Goal: Information Seeking & Learning: Find specific page/section

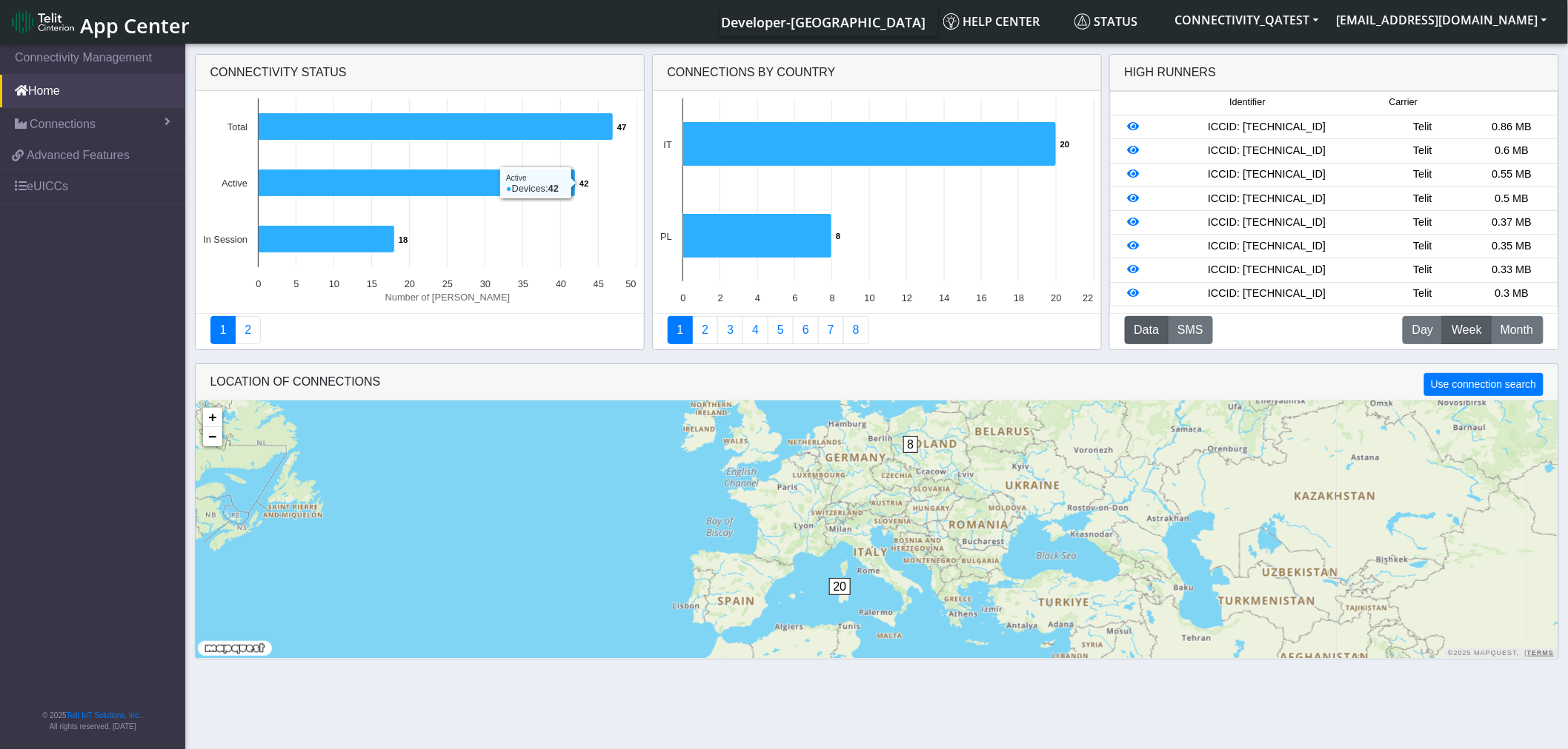
click at [94, 15] on span "App Center" at bounding box center [135, 25] width 109 height 27
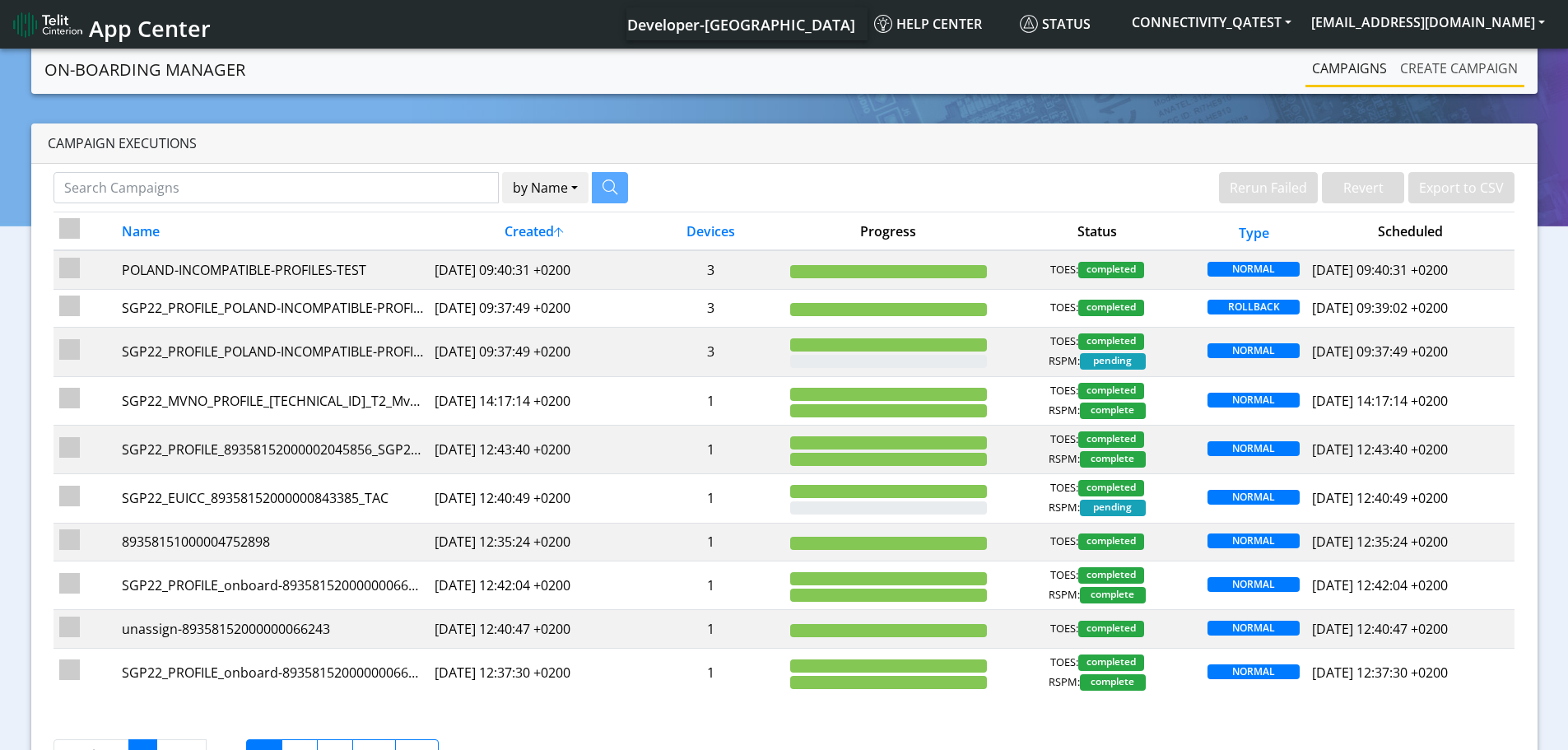
click at [1446, 65] on link "Create campaign" at bounding box center [1458, 68] width 131 height 33
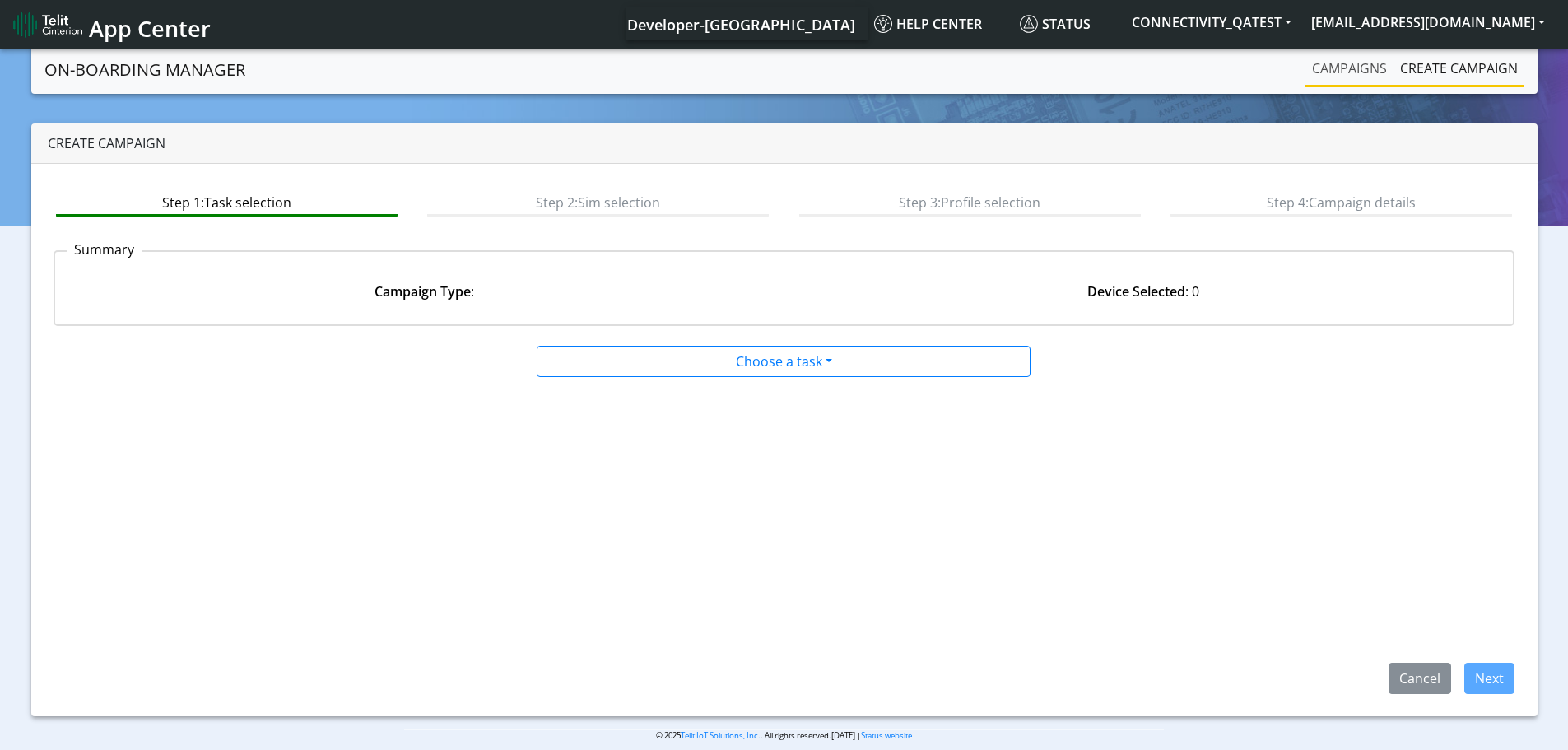
click at [1344, 73] on link "Campaigns" at bounding box center [1349, 68] width 88 height 33
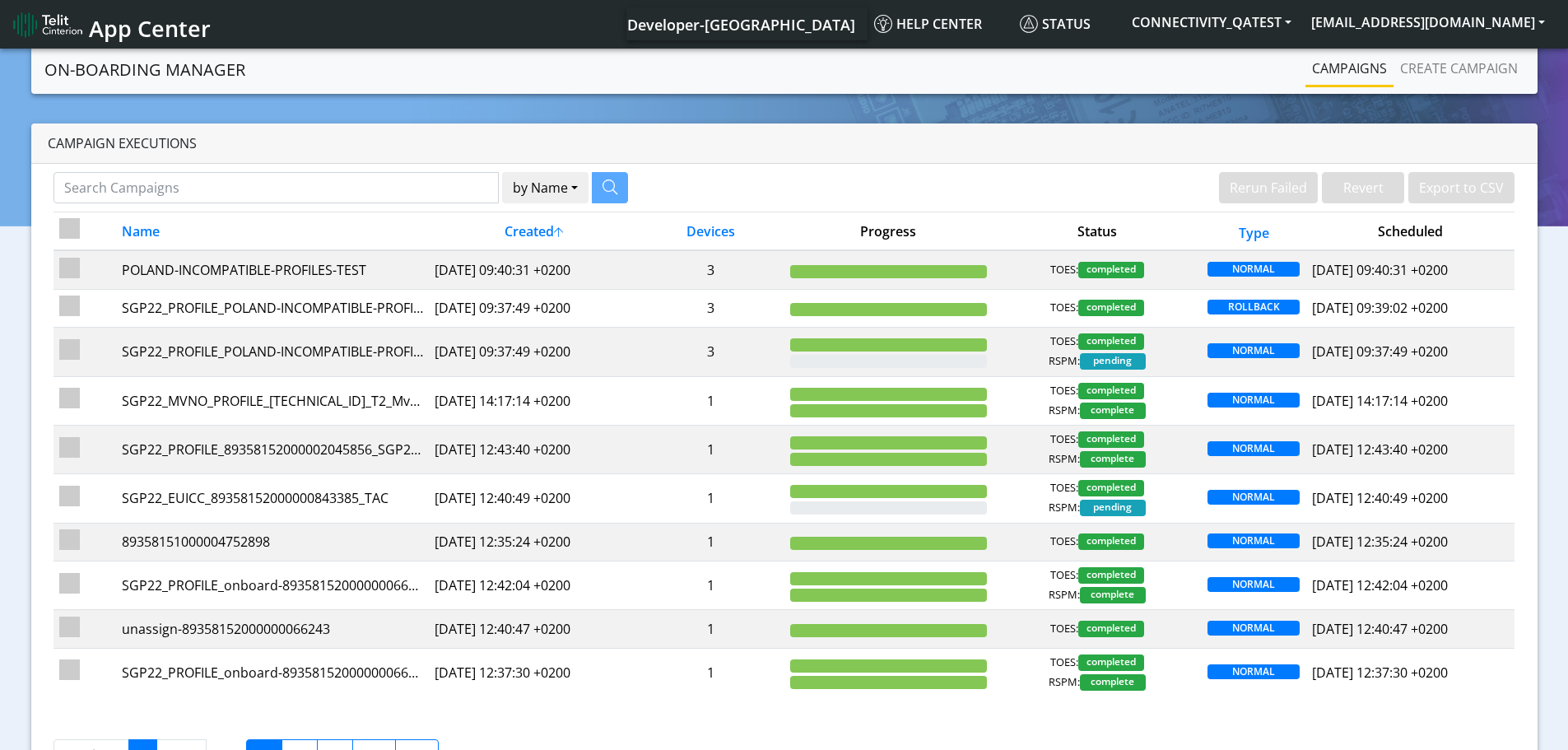
click at [117, 32] on span "App Center" at bounding box center [150, 28] width 121 height 30
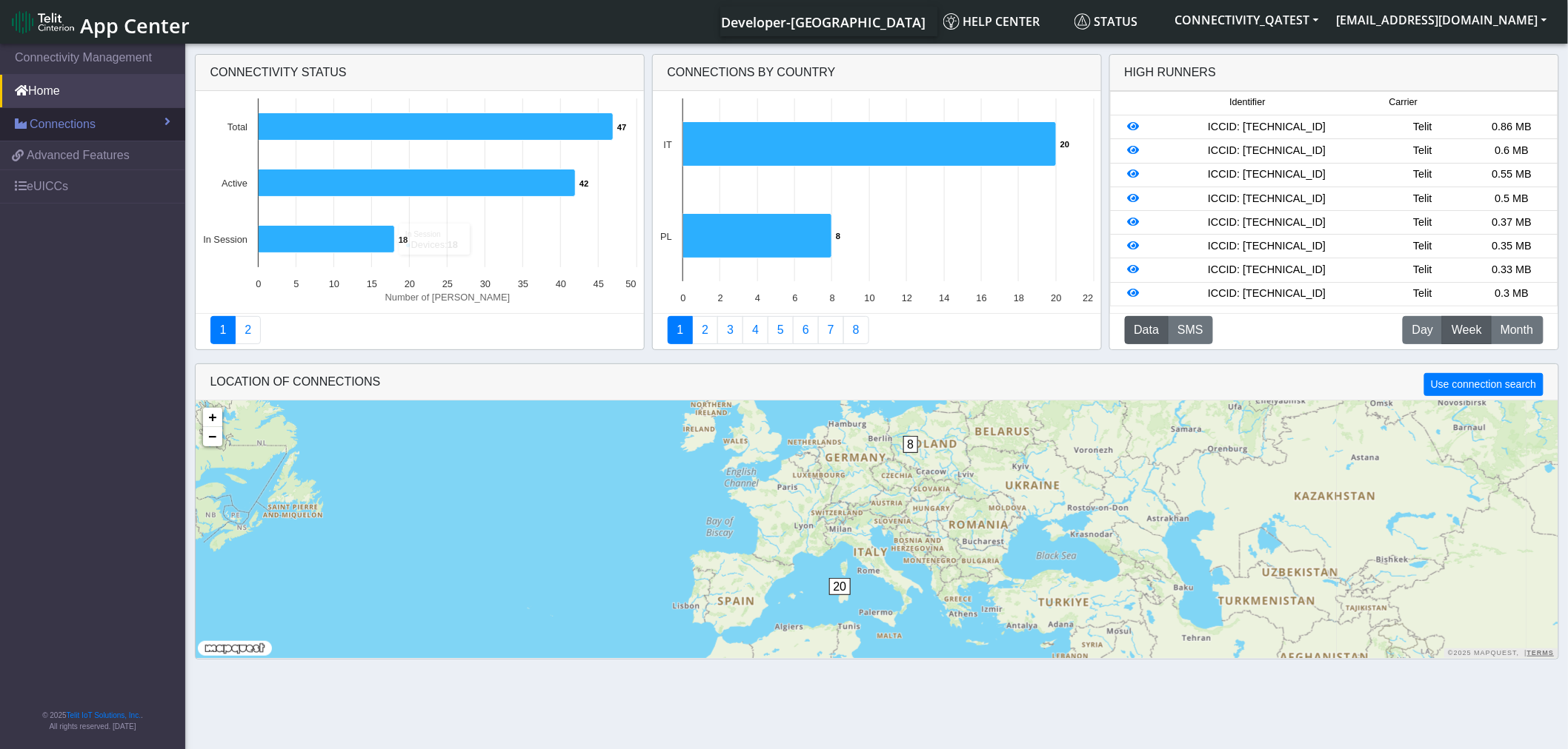
click at [73, 120] on span "Connections" at bounding box center [62, 124] width 66 height 17
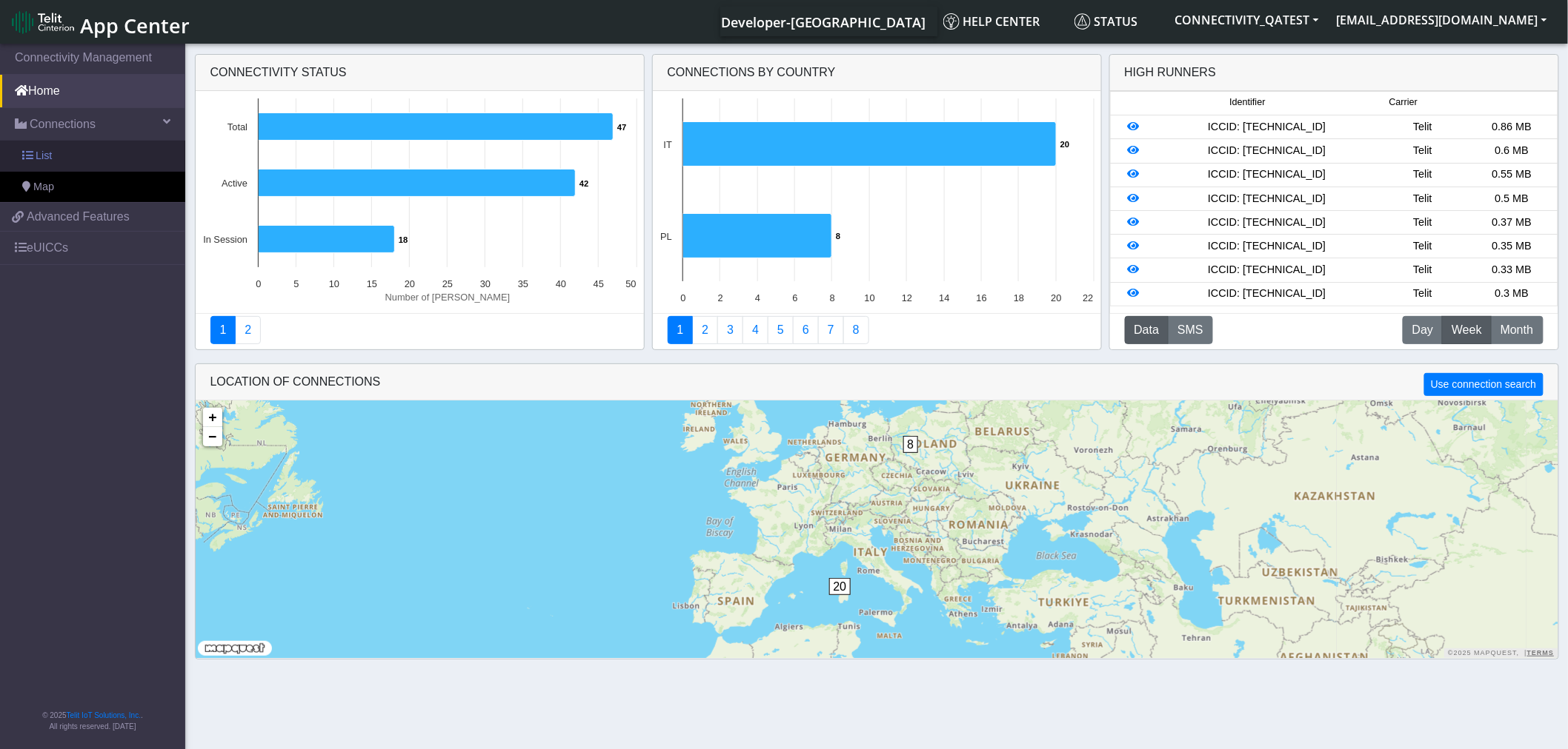
click at [72, 154] on link "List" at bounding box center [93, 156] width 185 height 31
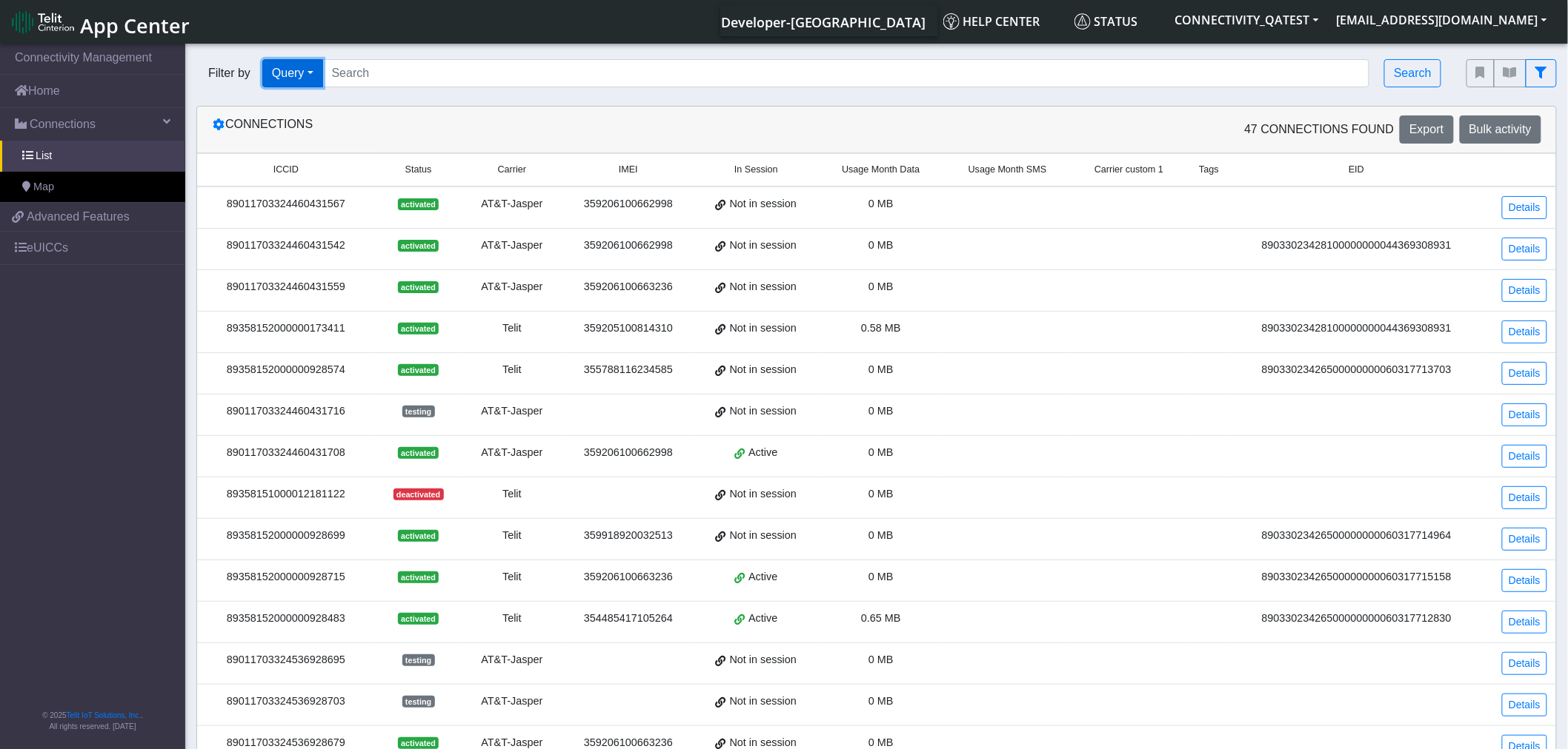
click at [312, 72] on button "Query" at bounding box center [292, 73] width 60 height 28
click at [312, 187] on button "Tags" at bounding box center [322, 178] width 117 height 24
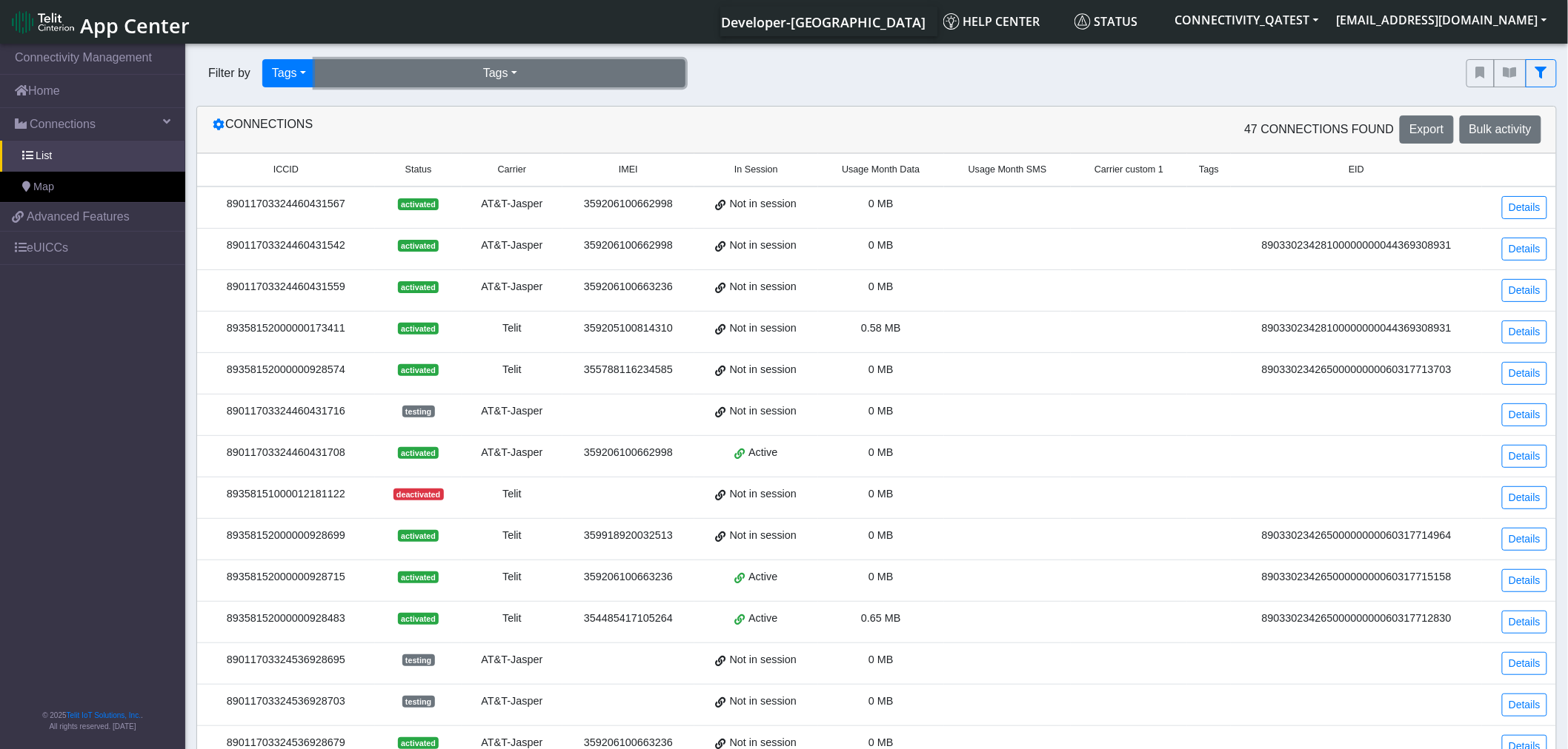
click at [469, 76] on button "Tags" at bounding box center [500, 73] width 371 height 28
click at [405, 109] on button "incompatible-pl (3)" at bounding box center [500, 107] width 369 height 24
click at [429, 75] on button "Tags" at bounding box center [500, 73] width 371 height 28
click at [410, 105] on button "incompatible-pl (3)" at bounding box center [500, 107] width 369 height 24
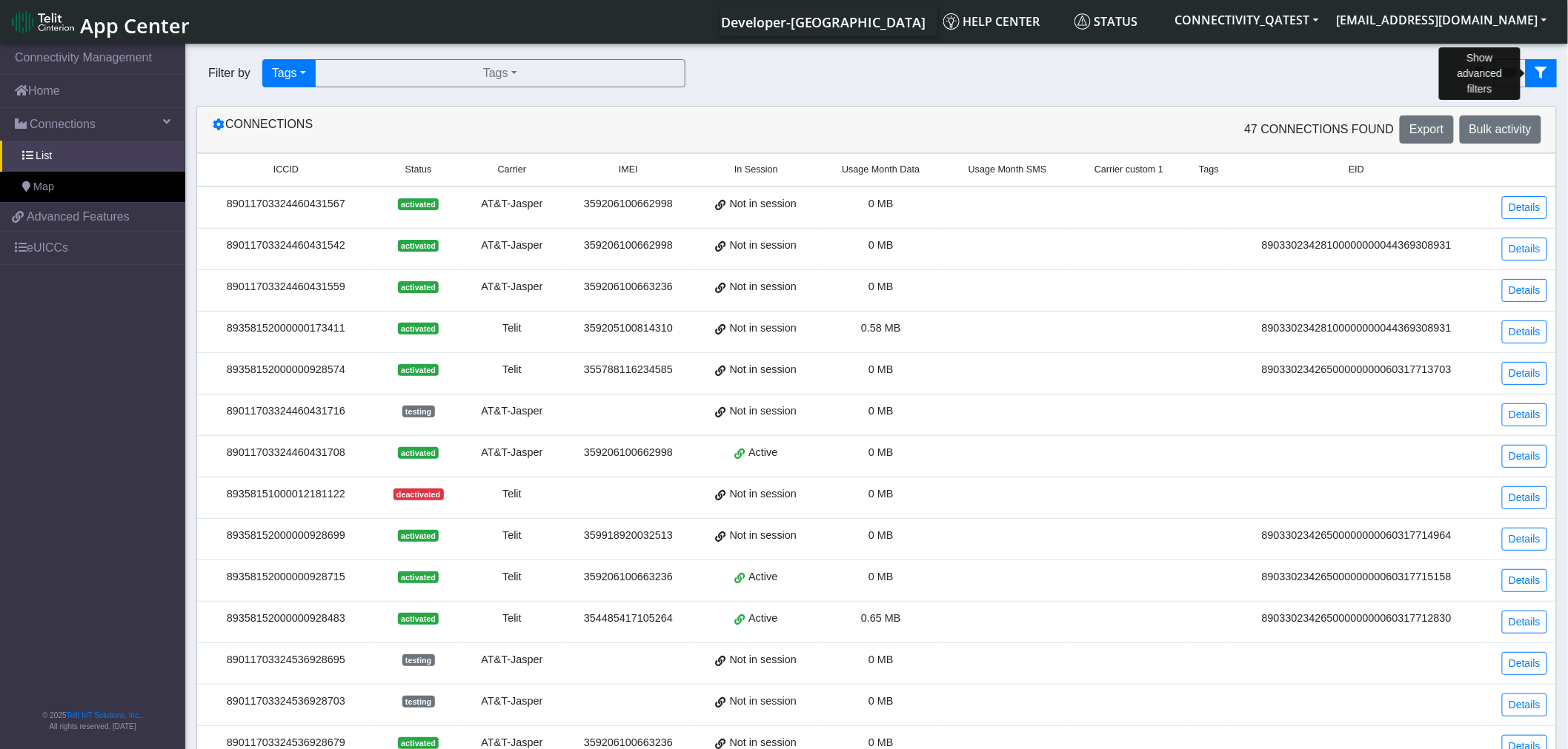
click at [1550, 68] on button "fitlers menu" at bounding box center [1542, 73] width 31 height 28
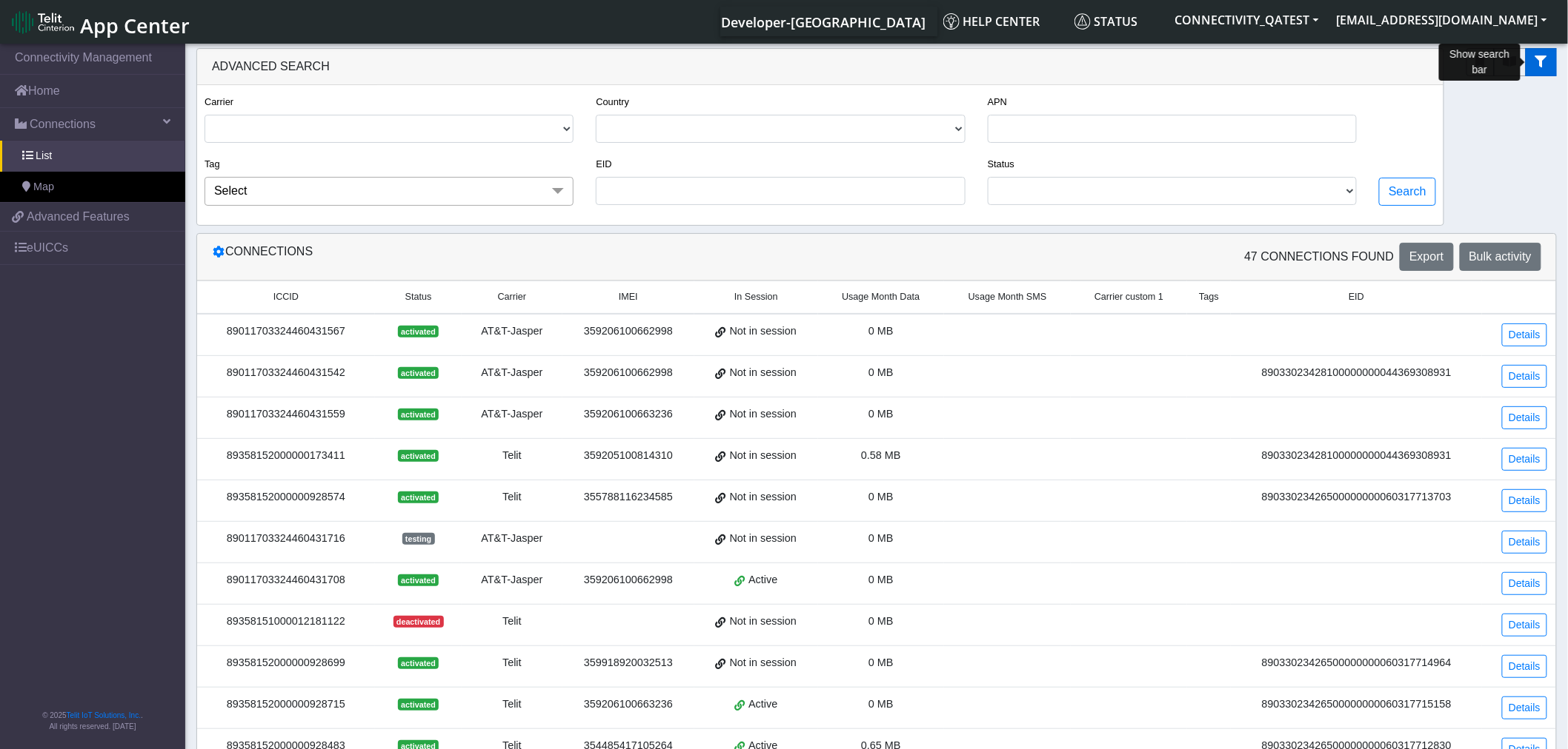
click at [1551, 55] on button "fitlers menu" at bounding box center [1542, 62] width 31 height 28
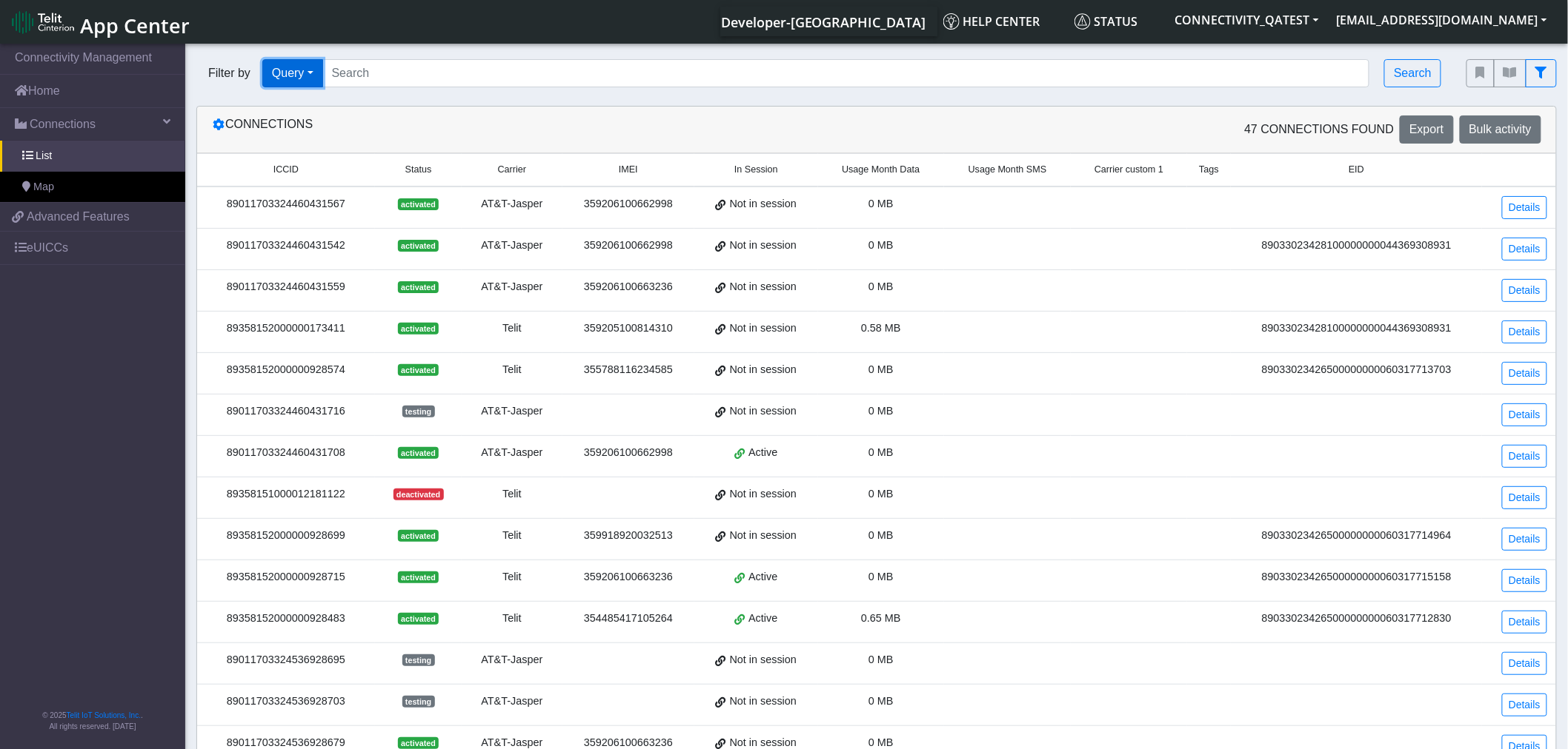
click at [302, 74] on button "Query" at bounding box center [292, 73] width 60 height 28
click at [288, 185] on button "Tags" at bounding box center [322, 178] width 117 height 24
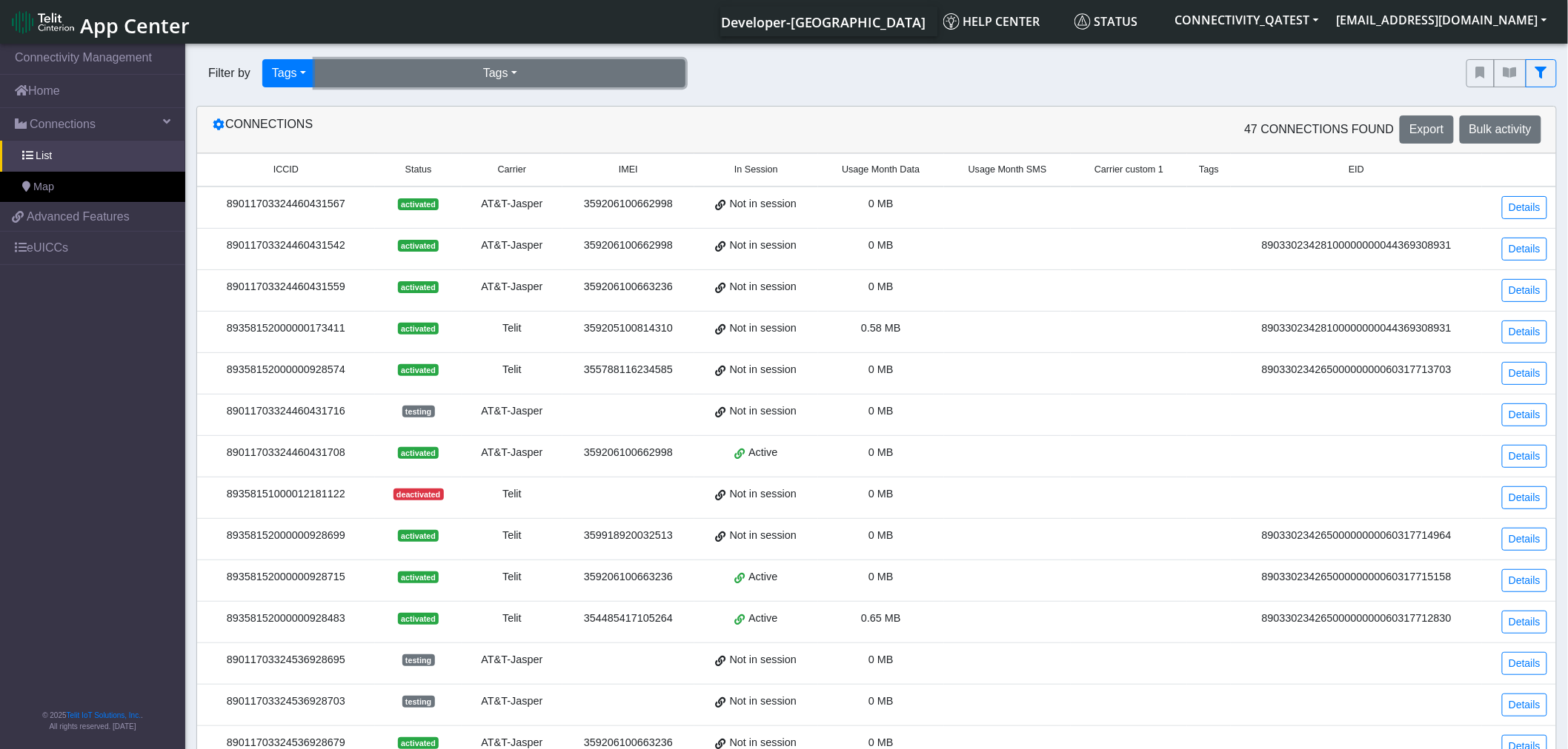
click at [398, 78] on button "Tags" at bounding box center [500, 73] width 371 height 28
click at [393, 117] on button "incompatible-pl (3)" at bounding box center [500, 107] width 369 height 24
click at [477, 62] on button "Tags" at bounding box center [500, 73] width 371 height 28
click at [373, 107] on button "incompatible-pl (3)" at bounding box center [500, 107] width 369 height 24
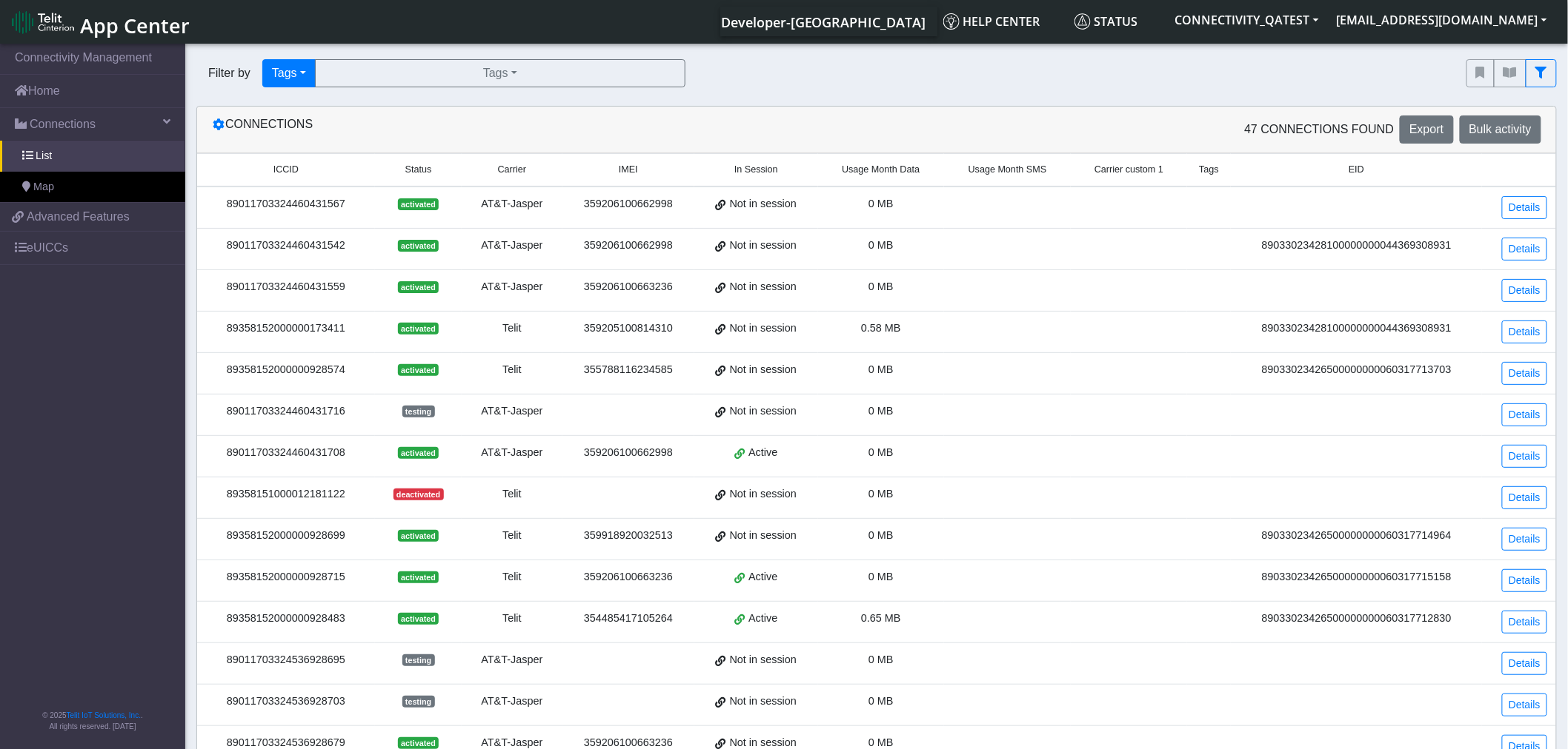
click at [437, 94] on div "Filter by Tags Query In Session Not connected Tags Country Operator Tags incomp…" at bounding box center [820, 73] width 1270 height 51
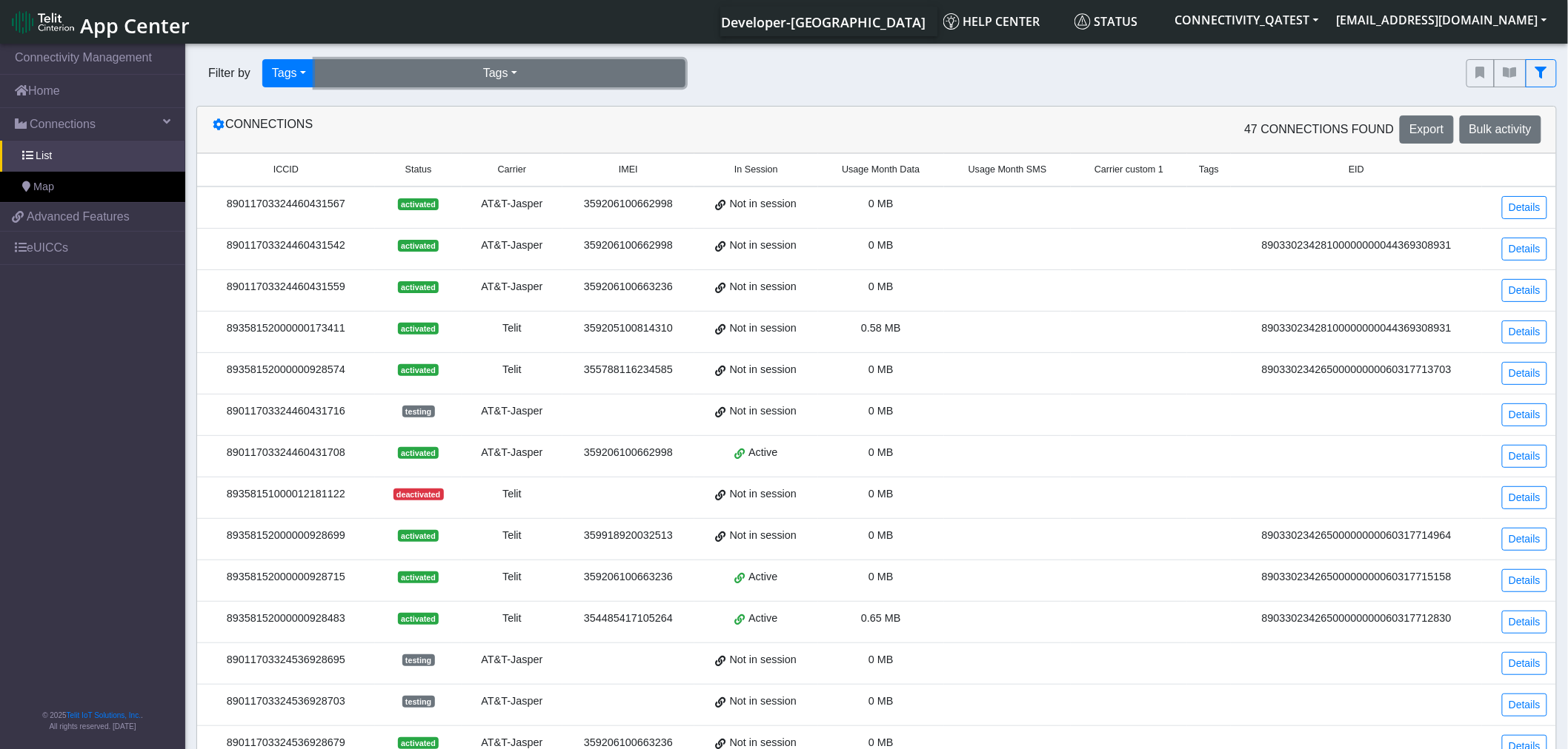
click at [425, 79] on button "Tags" at bounding box center [500, 73] width 371 height 28
click at [415, 115] on button "incompatible-pl (3)" at bounding box center [500, 107] width 369 height 24
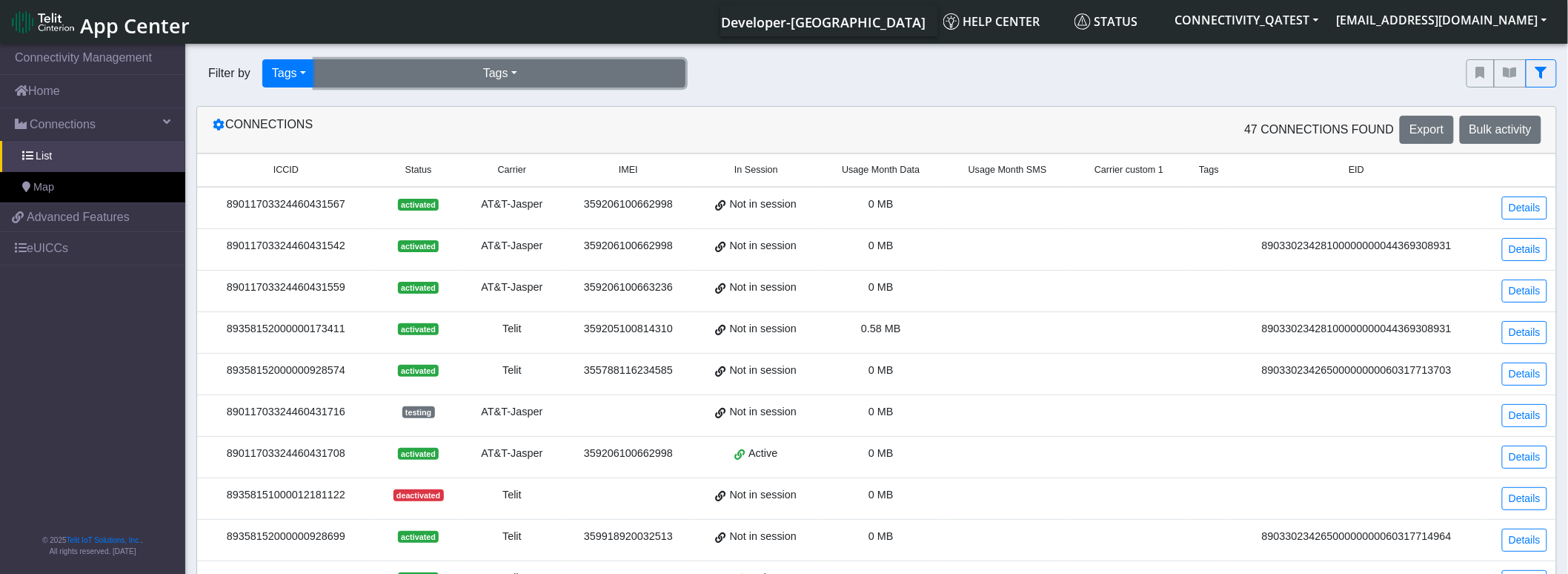
click at [474, 75] on button "Tags" at bounding box center [500, 74] width 371 height 28
click at [463, 107] on button "incompatible-pl (3)" at bounding box center [500, 107] width 369 height 24
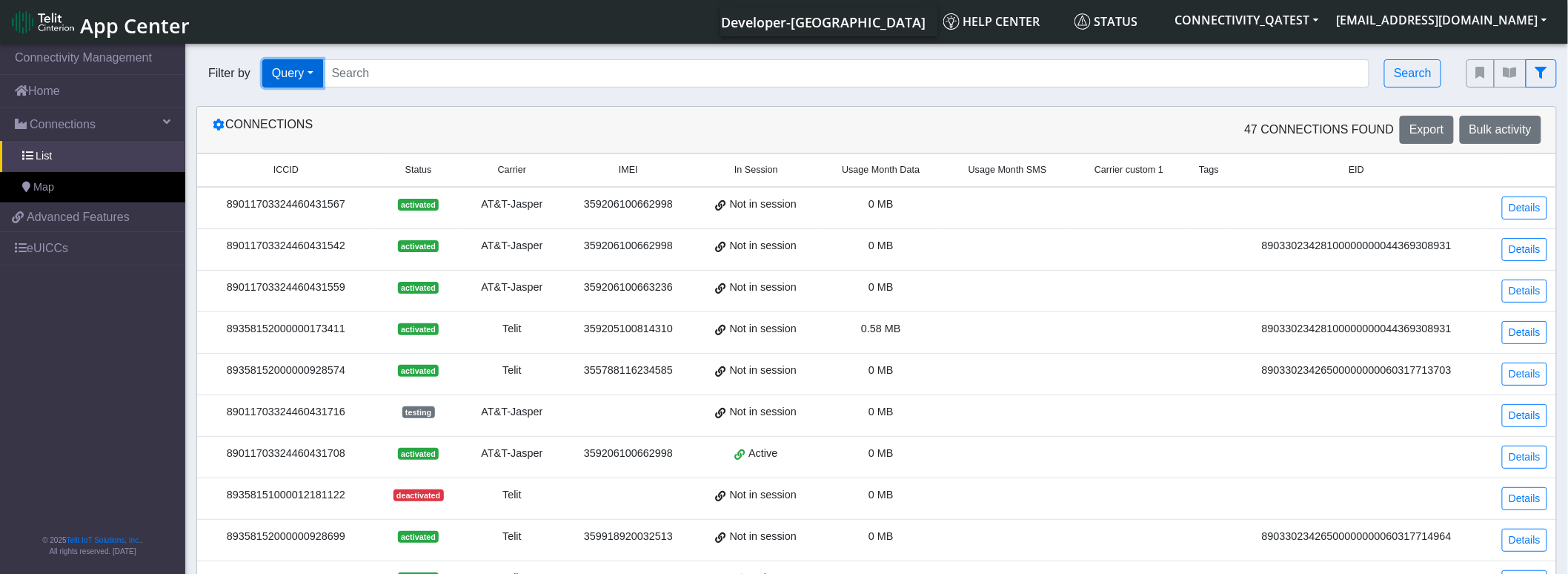
click at [294, 70] on button "Query" at bounding box center [292, 74] width 60 height 28
click at [313, 179] on button "Tags" at bounding box center [322, 178] width 117 height 24
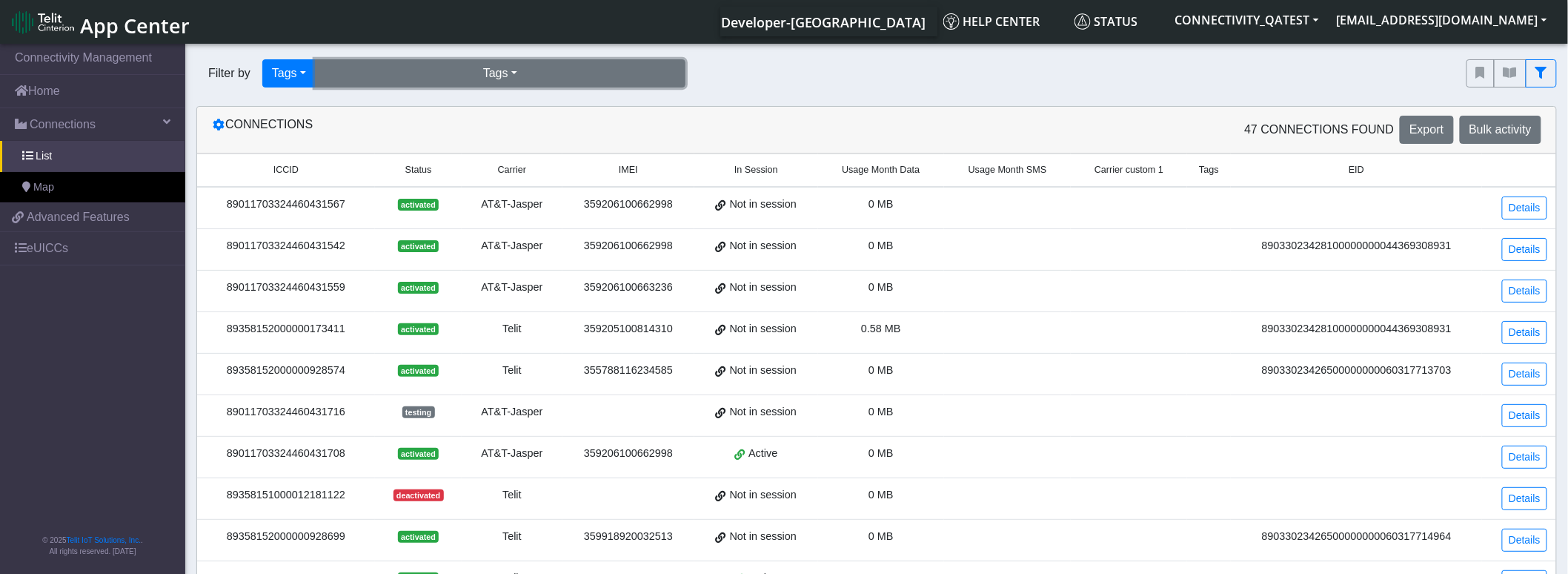
click at [472, 60] on button "Tags" at bounding box center [500, 74] width 371 height 28
click at [378, 114] on button "incompatible-pl (3)" at bounding box center [500, 107] width 369 height 24
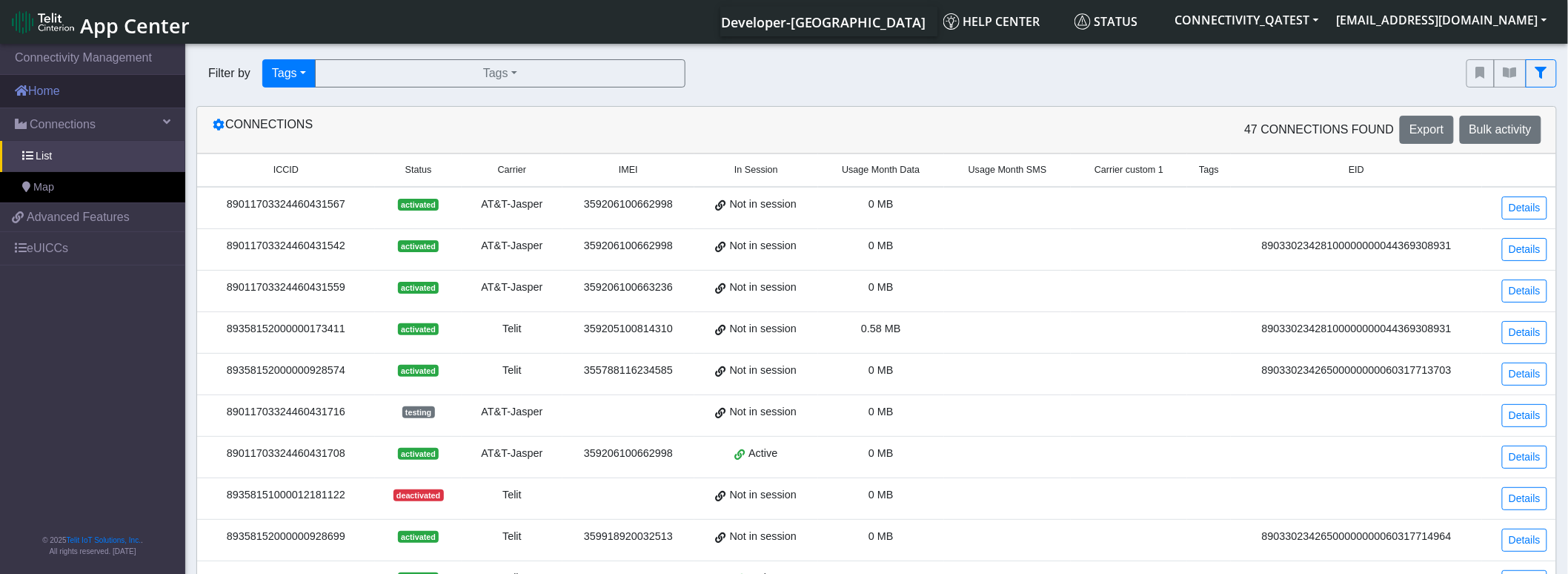
click at [62, 92] on link "Home" at bounding box center [93, 91] width 185 height 32
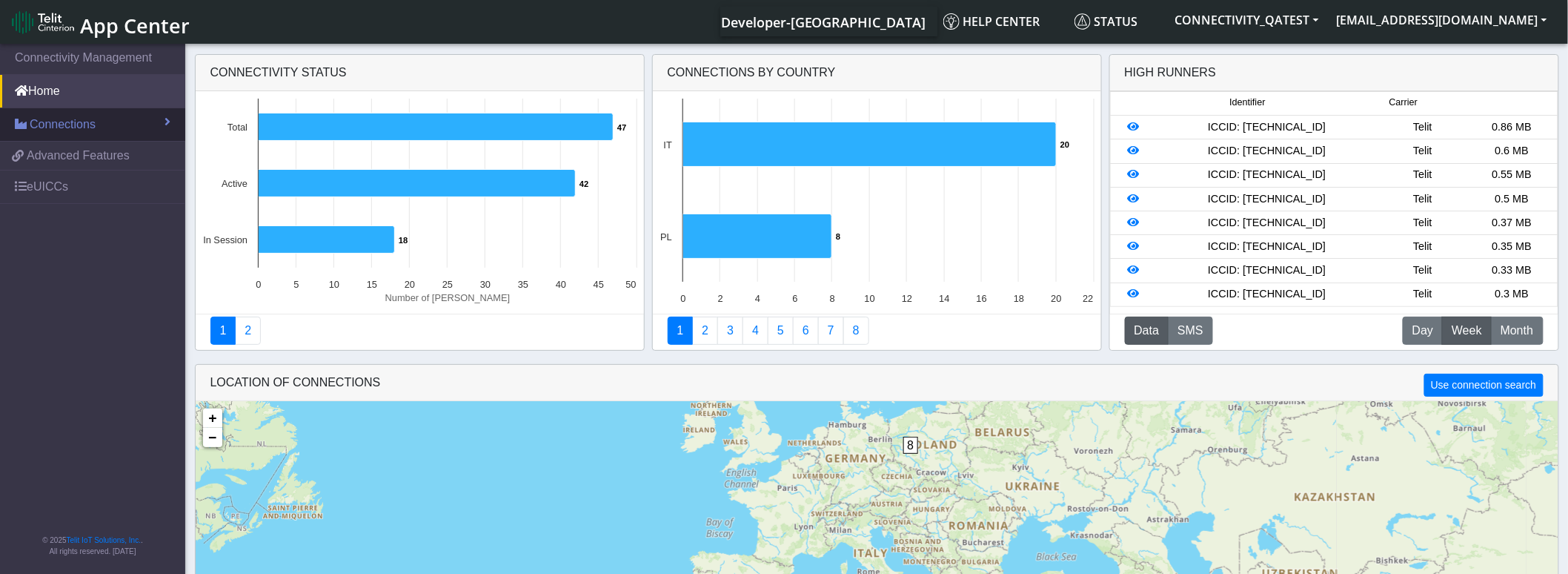
click at [38, 123] on span "Connections" at bounding box center [62, 124] width 66 height 18
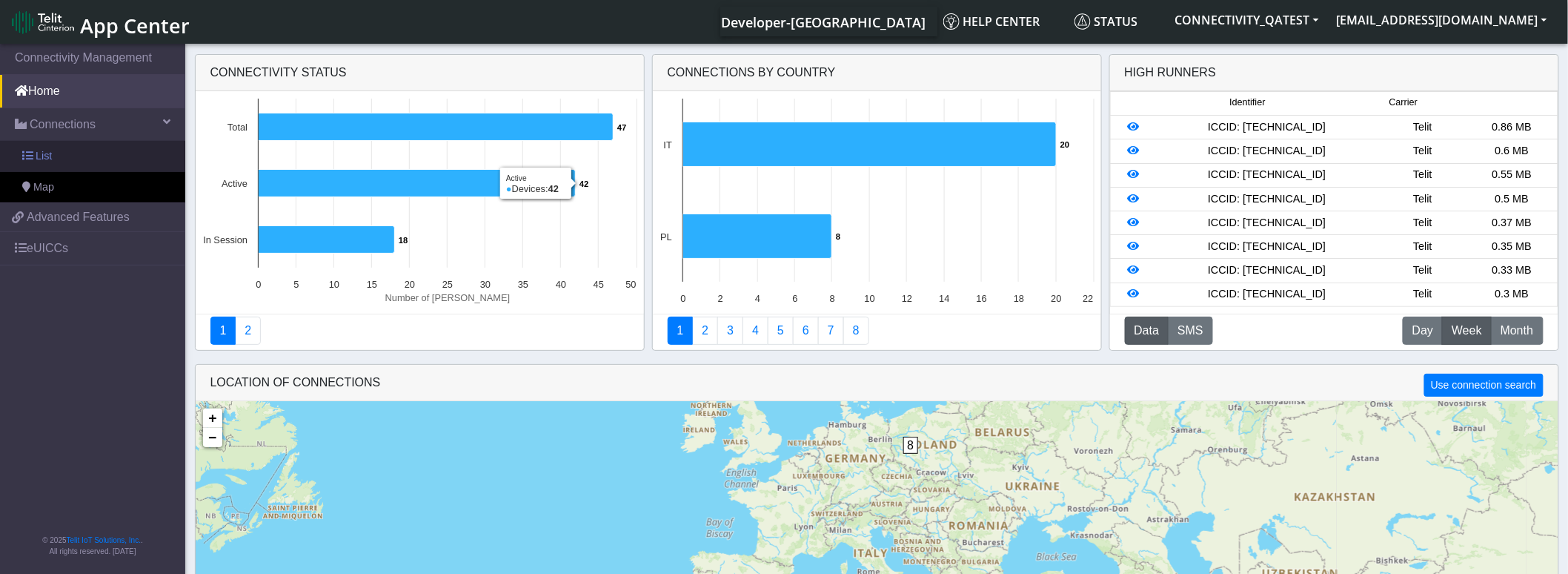
click at [28, 146] on link "List" at bounding box center [93, 157] width 185 height 32
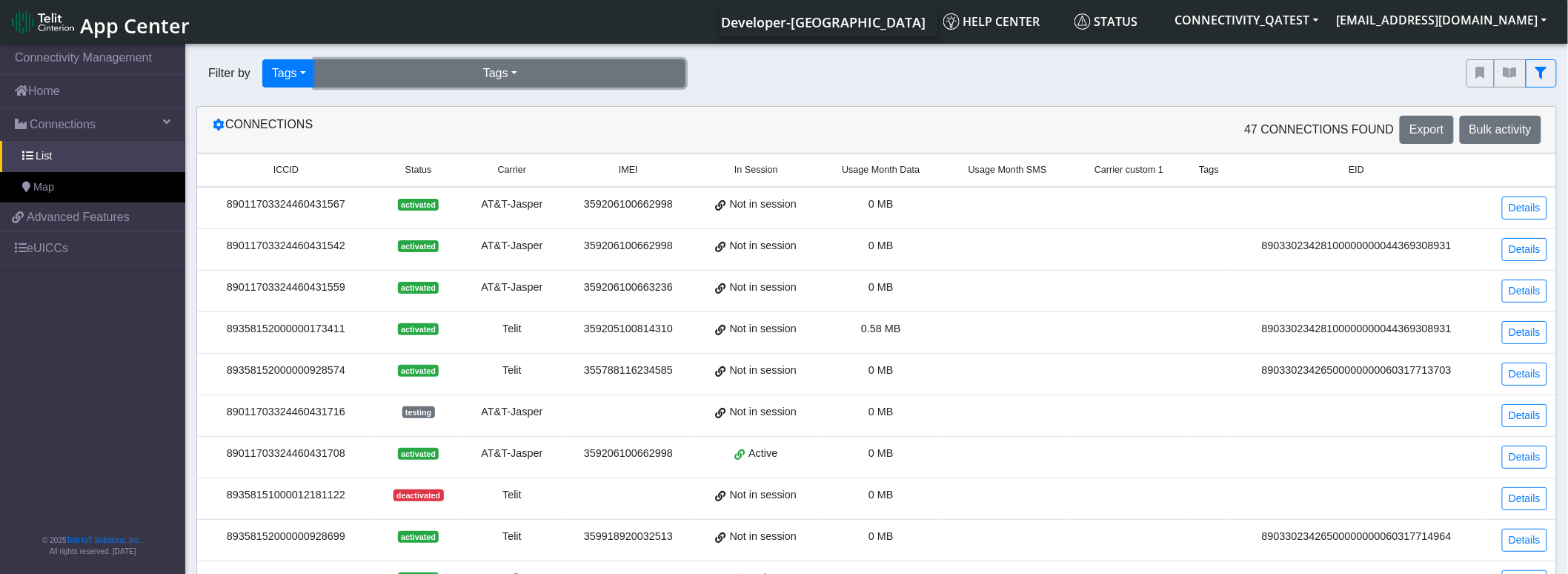
click at [477, 80] on button "Tags" at bounding box center [500, 74] width 371 height 28
click at [381, 115] on button "incompatible-pl (3)" at bounding box center [500, 107] width 369 height 24
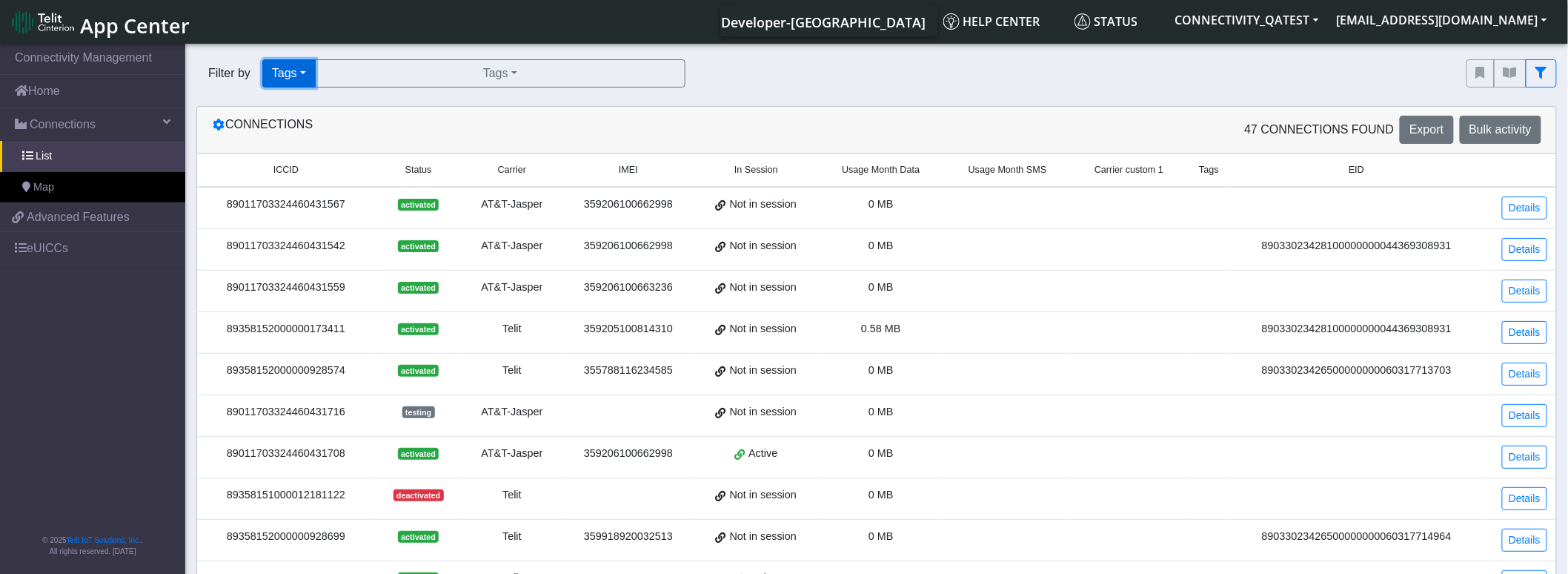
click at [275, 74] on button "Tags" at bounding box center [289, 74] width 53 height 28
click at [307, 105] on button "Query" at bounding box center [322, 107] width 117 height 24
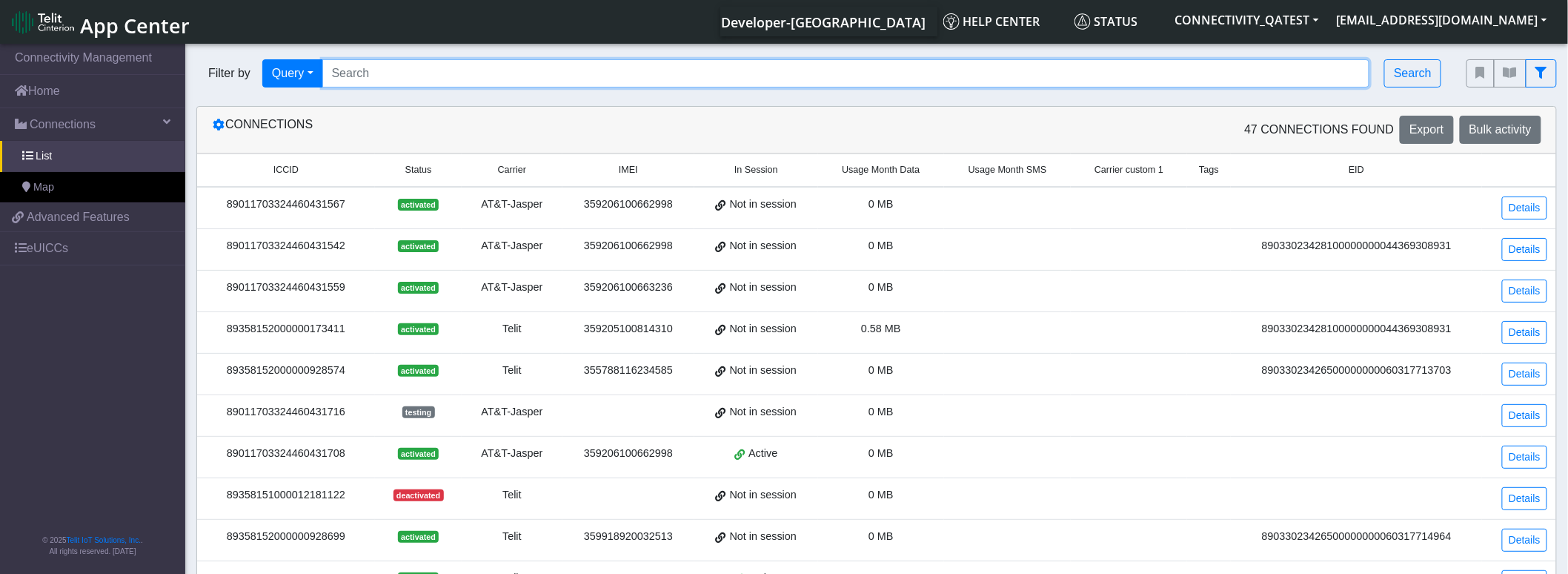
click at [386, 68] on input "Search..." at bounding box center [847, 74] width 1048 height 28
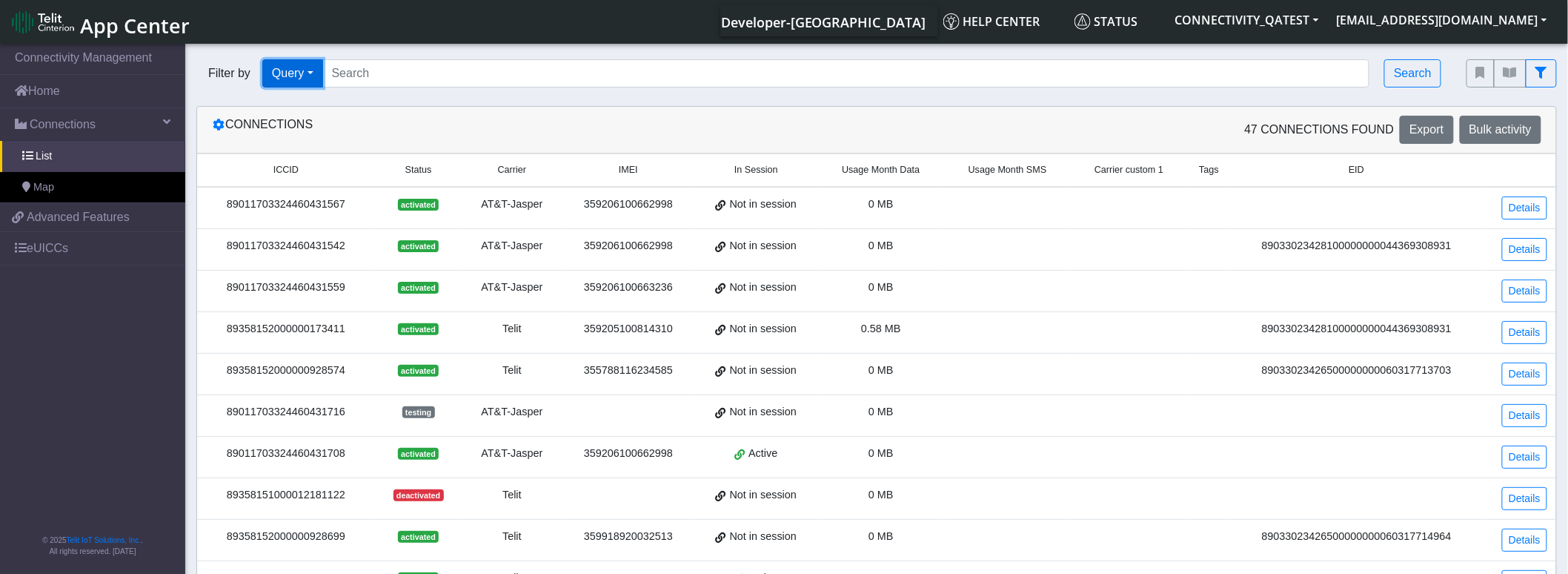
click at [300, 75] on button "Query" at bounding box center [292, 74] width 60 height 28
click at [303, 200] on button "Country" at bounding box center [322, 202] width 117 height 24
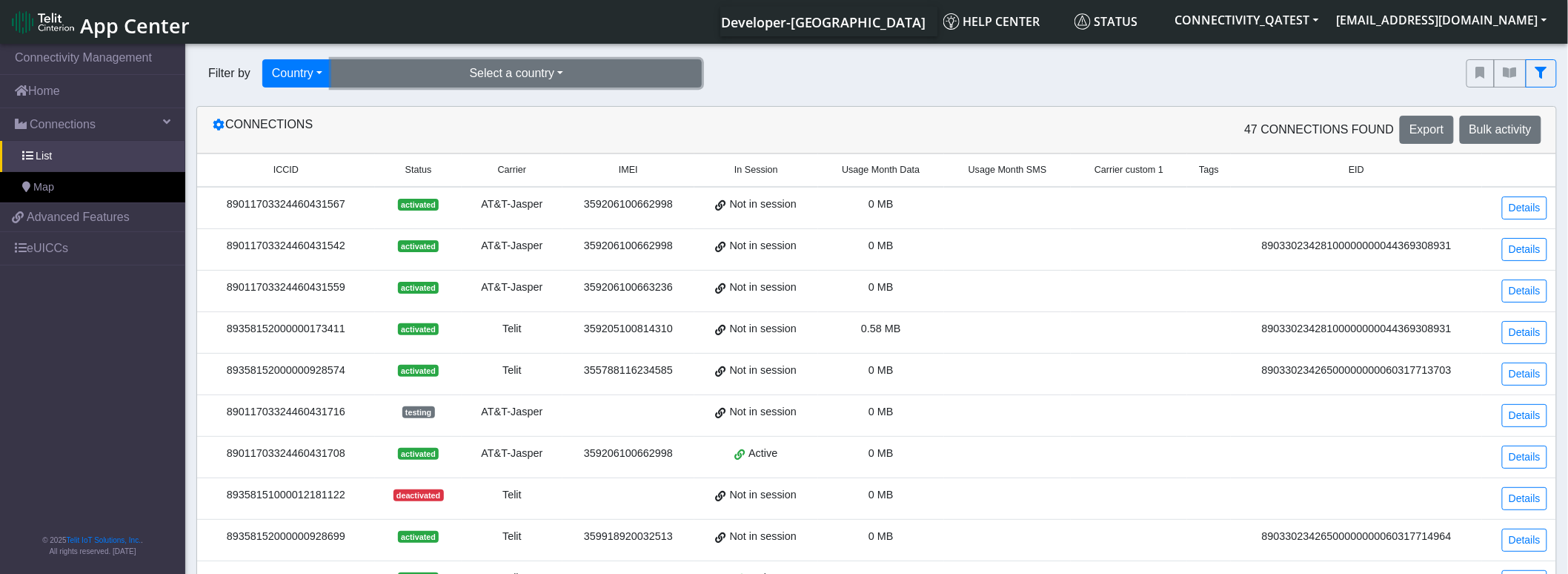
click at [516, 80] on button "Select a country" at bounding box center [517, 74] width 371 height 28
click at [395, 105] on button "[GEOGRAPHIC_DATA] (20)" at bounding box center [517, 107] width 369 height 24
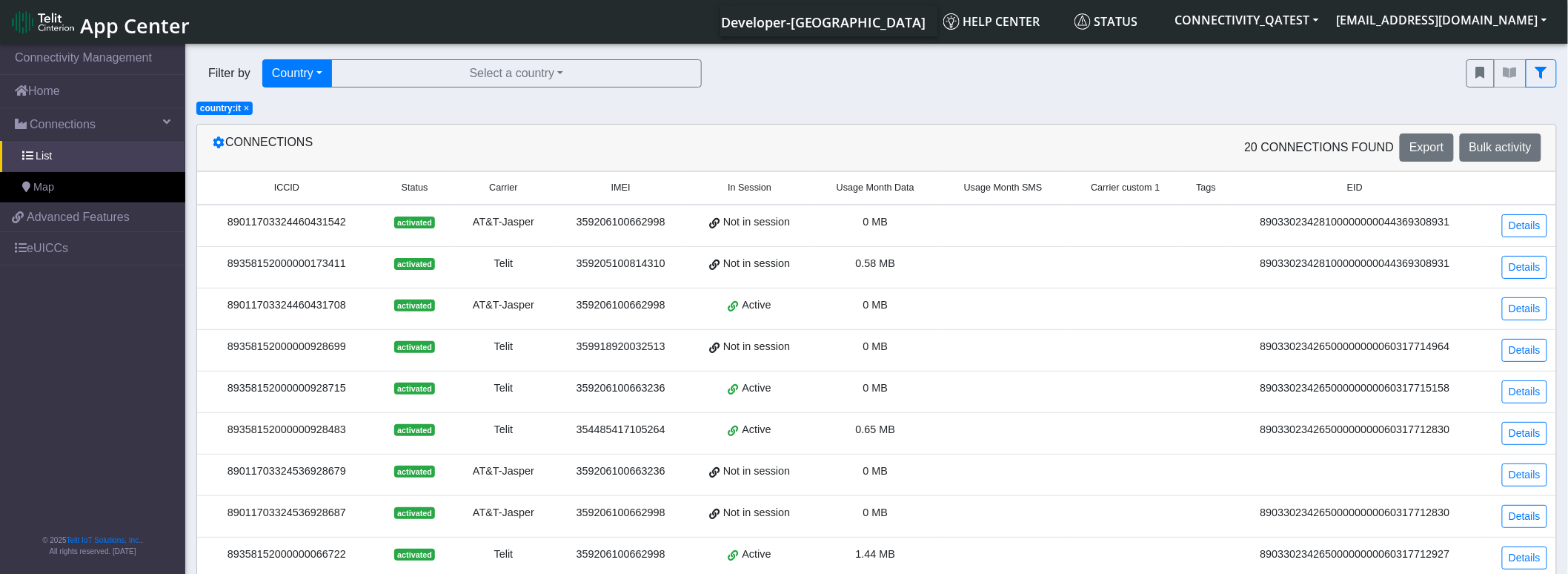
click at [246, 111] on span "×" at bounding box center [247, 108] width 5 height 10
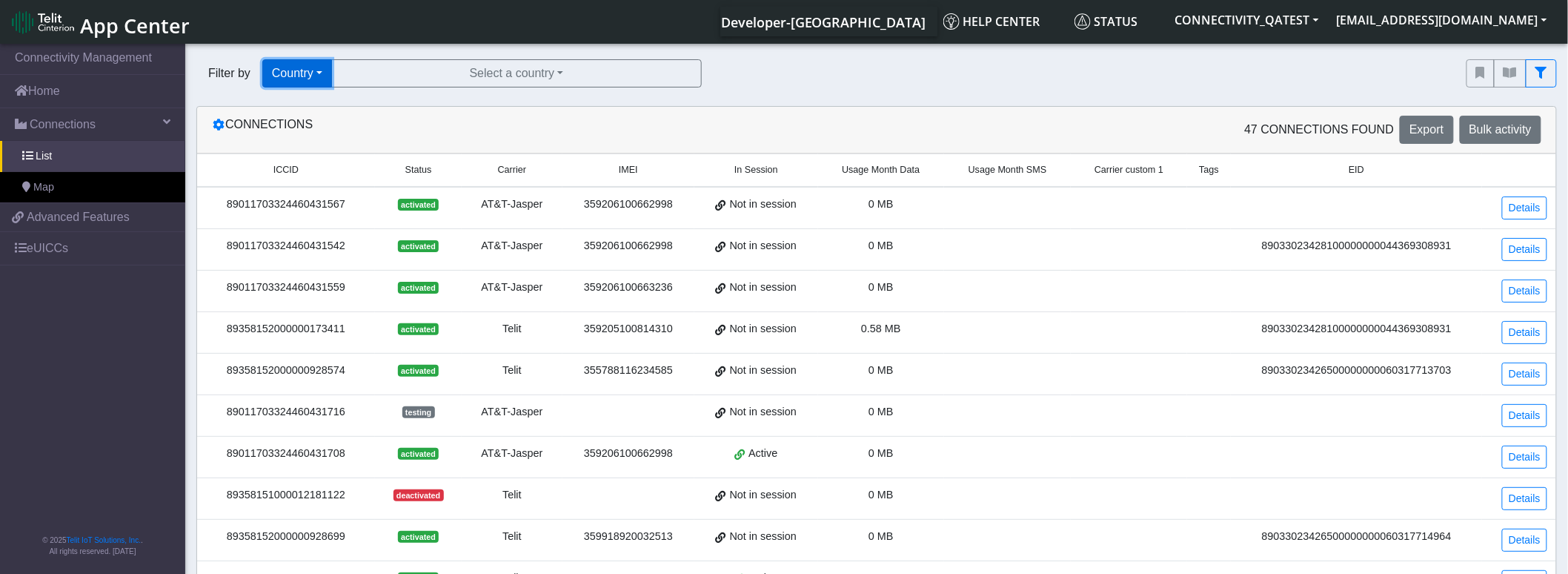
click at [328, 76] on button "Country" at bounding box center [297, 74] width 70 height 28
click at [307, 228] on button "Operator" at bounding box center [322, 226] width 117 height 24
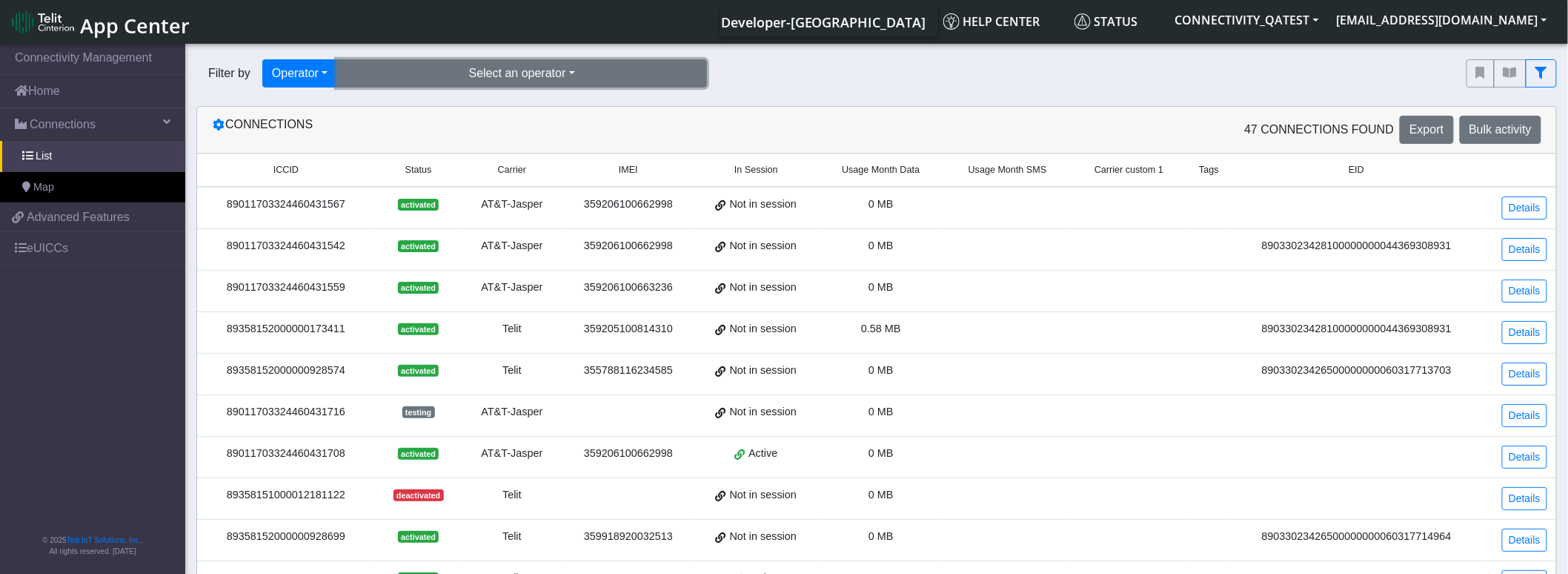
click at [395, 69] on button "Select an operator" at bounding box center [522, 74] width 371 height 28
click at [397, 107] on button "telit (38)" at bounding box center [522, 107] width 369 height 24
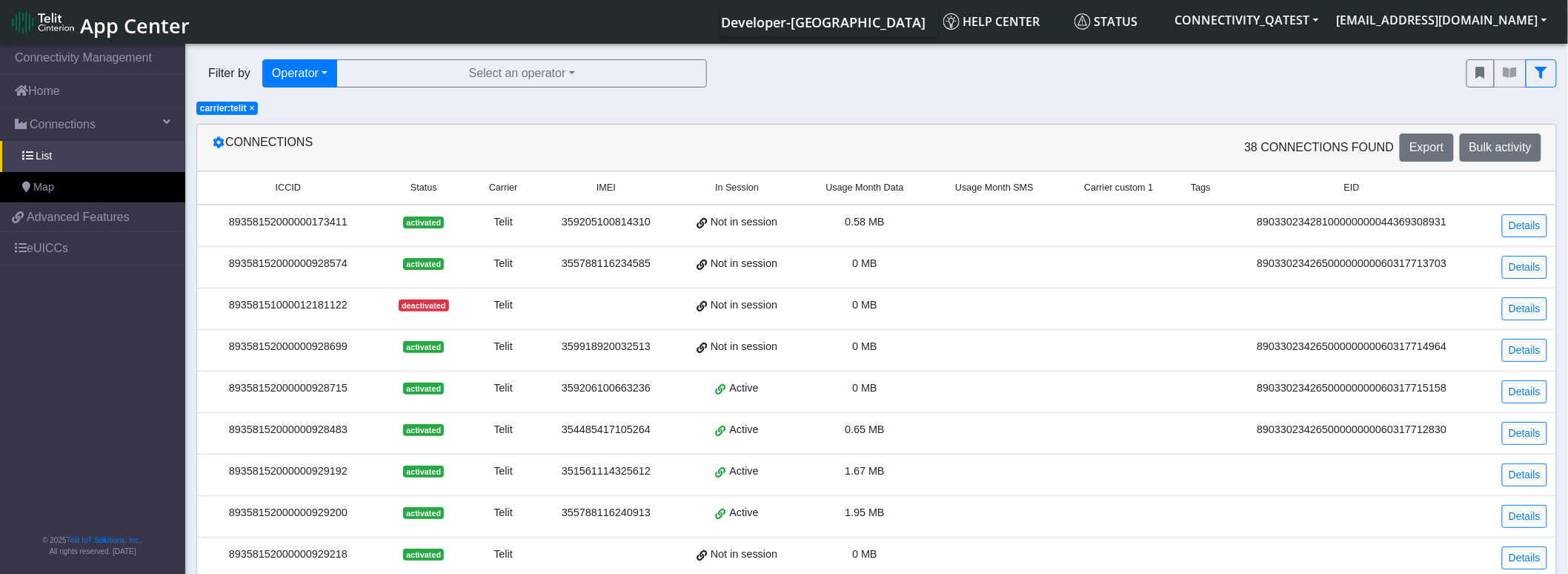
click at [247, 111] on span "× carrier:telit" at bounding box center [227, 108] width 61 height 13
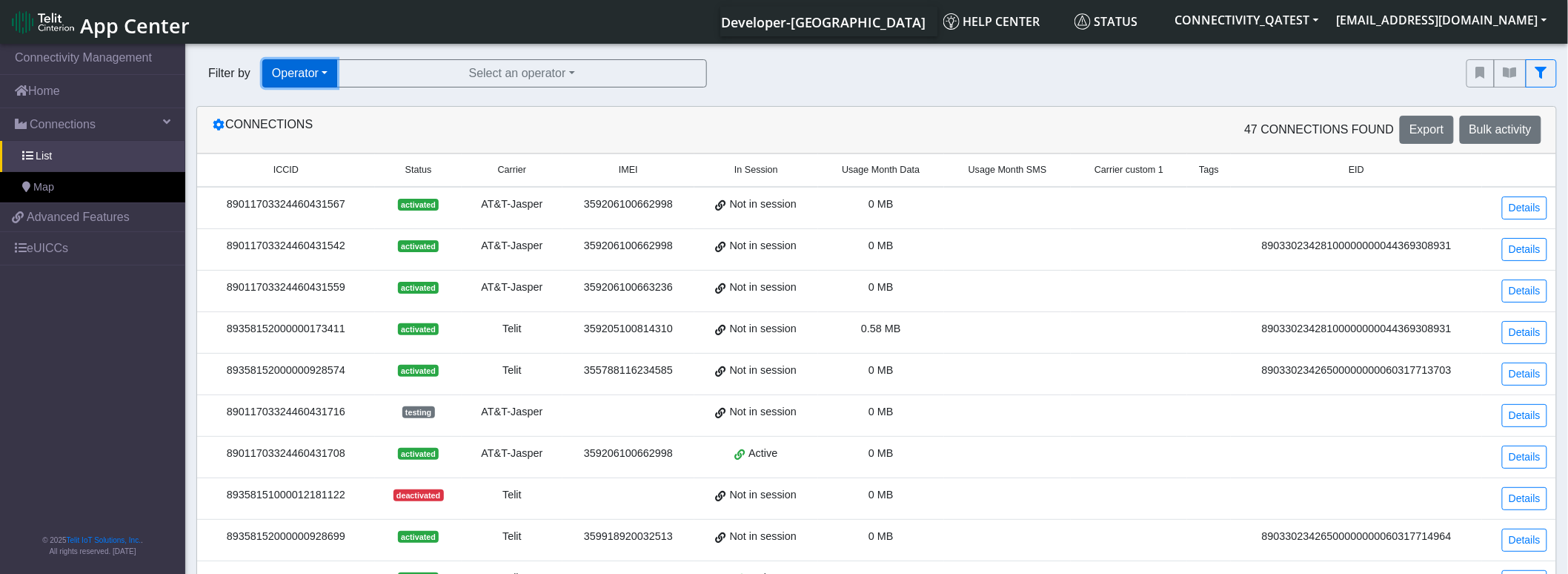
click at [319, 78] on button "Operator" at bounding box center [300, 74] width 75 height 28
click at [309, 174] on button "Tags" at bounding box center [322, 178] width 117 height 24
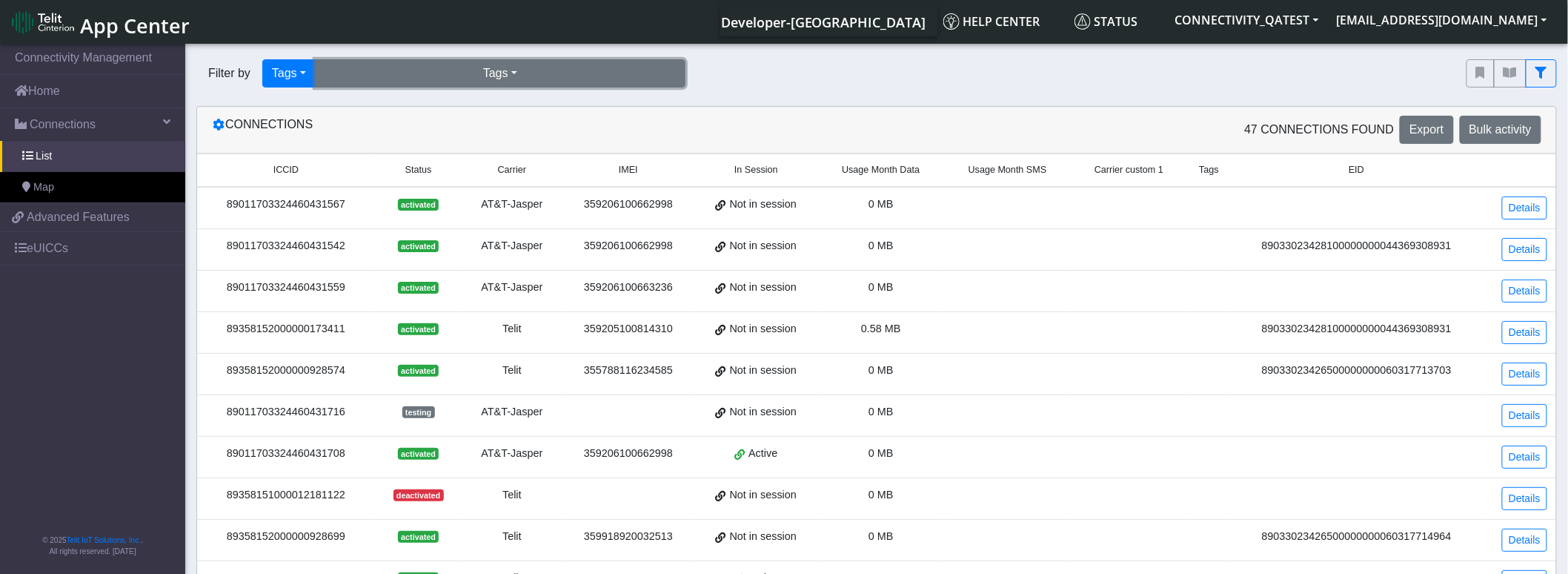
click at [378, 69] on button "Tags" at bounding box center [500, 74] width 371 height 28
click at [372, 106] on button "incompatible-pl (3)" at bounding box center [500, 107] width 369 height 24
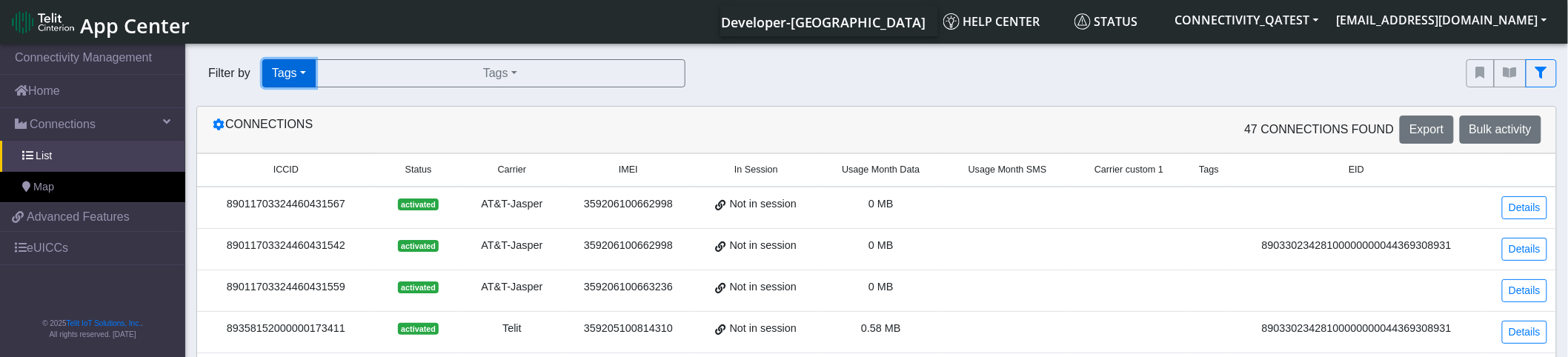
click at [296, 70] on button "Tags" at bounding box center [289, 74] width 53 height 28
